Goal: Task Accomplishment & Management: Manage account settings

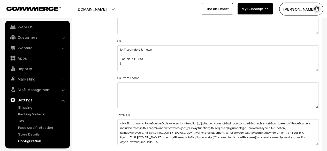
scroll to position [417, 0]
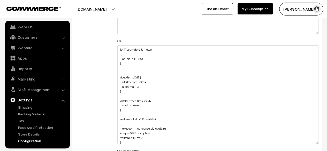
drag, startPoint x: 317, startPoint y: 69, endPoint x: 310, endPoint y: 142, distance: 73.3
click at [310, 142] on textarea at bounding box center [219, 95] width 202 height 99
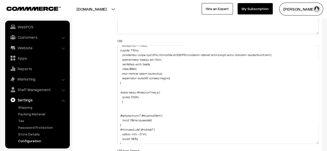
scroll to position [450, 0]
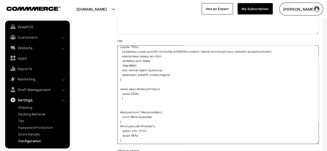
click at [165, 139] on textarea at bounding box center [219, 95] width 202 height 99
paste textarea ".product-component .slick-slide>div"
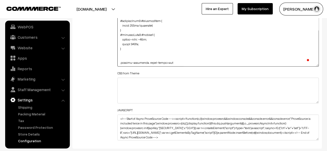
scroll to position [464, 0]
click at [178, 62] on textarea "To enrich screen reader interactions, please activate Accessibility in Grammarl…" at bounding box center [219, 17] width 202 height 99
drag, startPoint x: 174, startPoint y: 61, endPoint x: 118, endPoint y: 62, distance: 56.4
click at [116, 62] on div "General Language English English Default Country Afghanistan Albania Algeria Am…" at bounding box center [198, 111] width 258 height 1588
paste textarea "slick-slide.slick-active.slick-current Specificity: (0,3,0) { margin-left: -2px…"
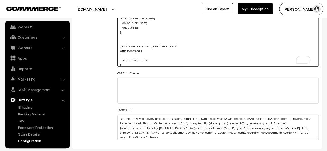
scroll to position [480, 0]
drag, startPoint x: 146, startPoint y: 51, endPoint x: 112, endPoint y: 50, distance: 34.4
click at [112, 50] on div "Additional HTML/JS/CSS Header HTML Body HTML CSS CSS from Theme JAVASCRIPT" at bounding box center [197, 15] width 251 height 258
click at [120, 52] on textarea "To enrich screen reader interactions, please activate Accessibility in Grammarl…" at bounding box center [219, 17] width 202 height 99
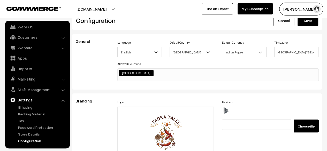
scroll to position [0, 0]
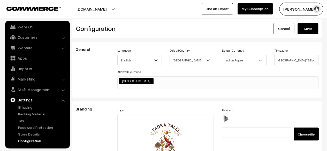
type textarea "div#hotspot-component { margin-top: -41px; } img#homeImg2 { margin-top: -86px; …"
click at [315, 33] on button "Save" at bounding box center [308, 28] width 21 height 11
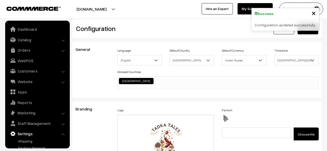
drag, startPoint x: 0, startPoint y: 0, endPoint x: 226, endPoint y: 61, distance: 233.9
click at [314, 12] on span "×" at bounding box center [314, 13] width 4 height 10
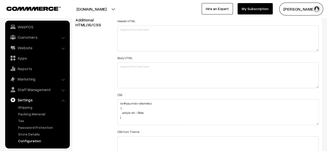
scroll to position [647, 0]
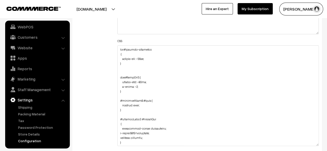
drag, startPoint x: 316, startPoint y: 69, endPoint x: 272, endPoint y: 104, distance: 56.4
click at [308, 145] on textarea at bounding box center [219, 96] width 202 height 101
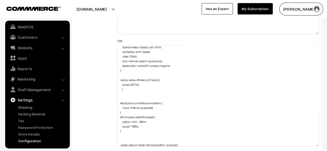
scroll to position [475, 0]
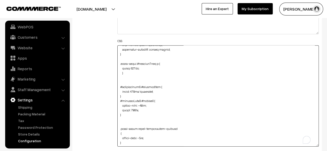
drag, startPoint x: 134, startPoint y: 143, endPoint x: 120, endPoint y: 127, distance: 21.6
click at [120, 127] on textarea "To enrich screen reader interactions, please activate Accessibility in Grammarl…" at bounding box center [219, 96] width 202 height 101
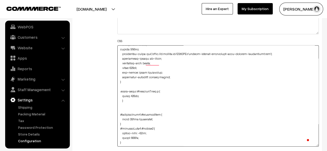
scroll to position [456, 0]
type textarea "div#hotspot-component { margin-top: -41px; } img#homeImg2 { margin-top: -86px; …"
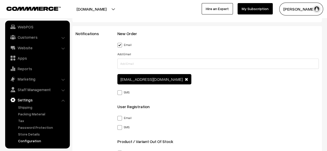
scroll to position [725, 0]
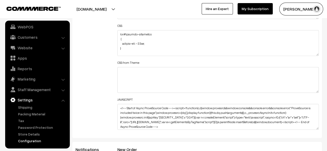
scroll to position [687, 0]
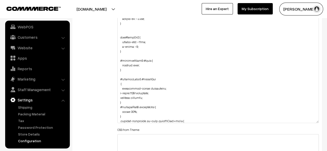
drag, startPoint x: 316, startPoint y: 29, endPoint x: 300, endPoint y: 134, distance: 106.3
click at [300, 123] on textarea at bounding box center [219, 64] width 202 height 118
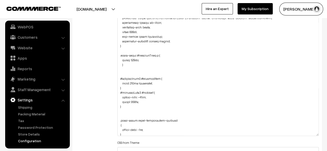
scroll to position [459, 0]
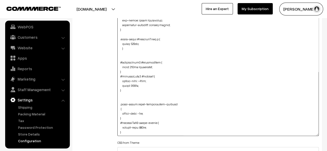
drag, startPoint x: 141, startPoint y: 125, endPoint x: 188, endPoint y: 118, distance: 47.9
click at [141, 125] on textarea at bounding box center [219, 70] width 202 height 131
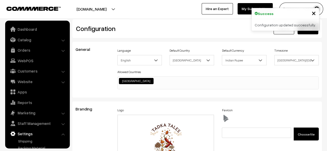
scroll to position [417, 0]
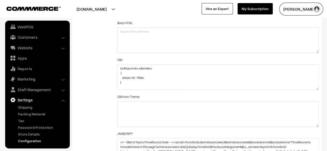
scroll to position [647, 0]
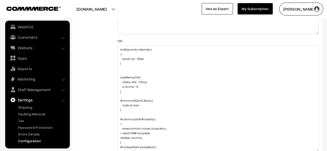
drag, startPoint x: 316, startPoint y: 68, endPoint x: 305, endPoint y: 150, distance: 82.8
click at [305, 150] on textarea at bounding box center [219, 99] width 202 height 107
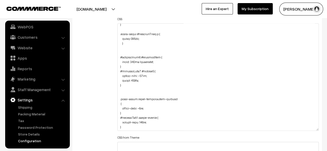
scroll to position [699, 0]
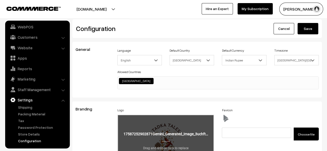
scroll to position [417, 0]
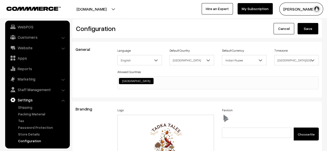
drag, startPoint x: 306, startPoint y: 31, endPoint x: 275, endPoint y: 40, distance: 32.6
click at [306, 31] on button "Save" at bounding box center [308, 28] width 21 height 11
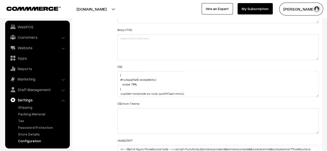
scroll to position [504, 0]
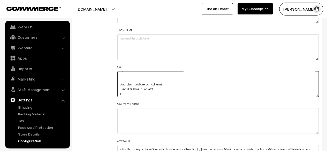
drag, startPoint x: 135, startPoint y: 88, endPoint x: 131, endPoint y: 88, distance: 3.9
click at [131, 88] on textarea at bounding box center [219, 84] width 202 height 26
type textarea "div#hotspot-component { margin-top: -41px; } img#homeImg2 { margin-top: -86px; …"
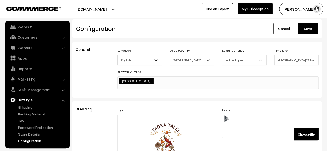
scroll to position [417, 0]
